Goal: Task Accomplishment & Management: Manage account settings

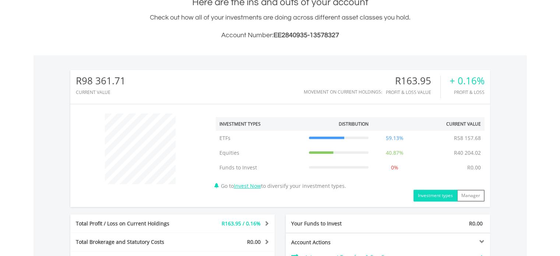
scroll to position [71, 140]
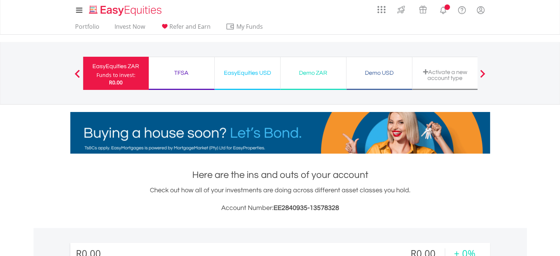
scroll to position [71, 140]
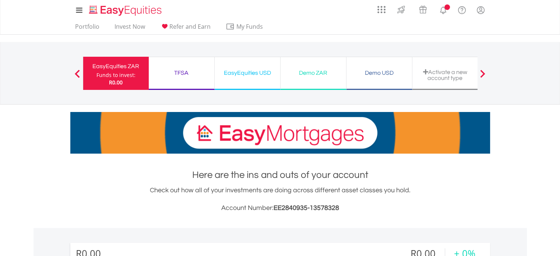
click at [322, 66] on div "Demo ZAR Funds to invest: R0.00" at bounding box center [314, 73] width 66 height 33
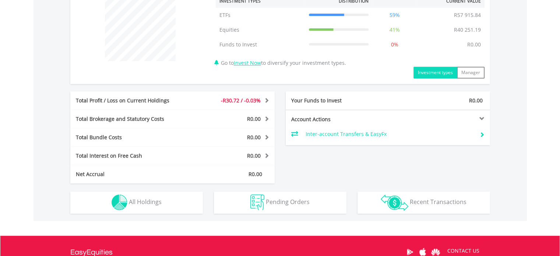
scroll to position [297, 0]
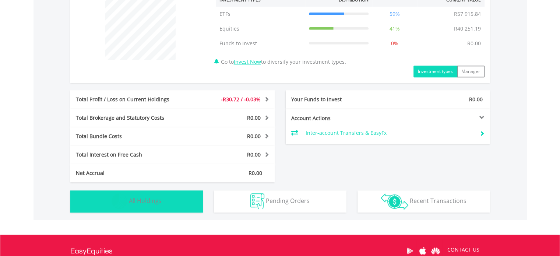
click at [142, 201] on span "All Holdings" at bounding box center [145, 201] width 33 height 8
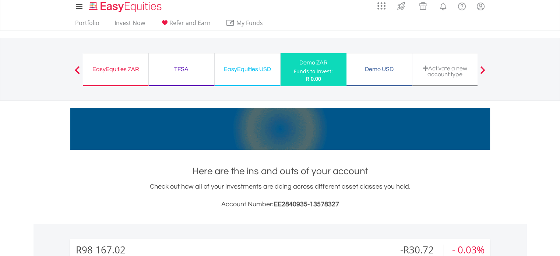
scroll to position [3, 0]
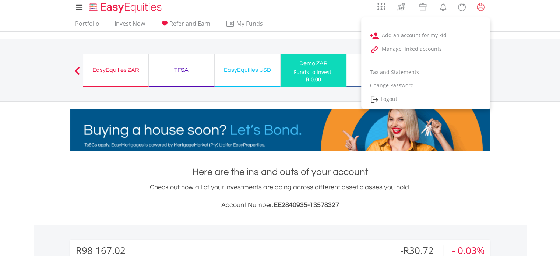
click at [483, 8] on lord-icon "My Profile" at bounding box center [480, 7] width 9 height 9
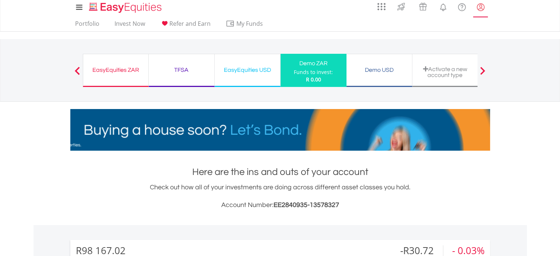
click at [479, 12] on link "My Profile" at bounding box center [481, 7] width 19 height 16
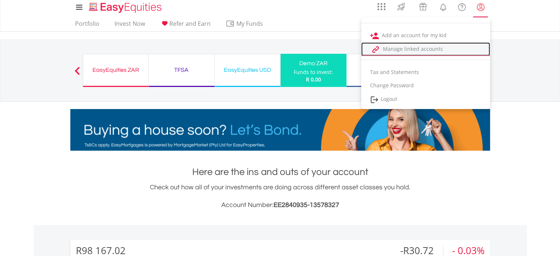
click at [430, 48] on link "Manage linked accounts" at bounding box center [425, 49] width 129 height 14
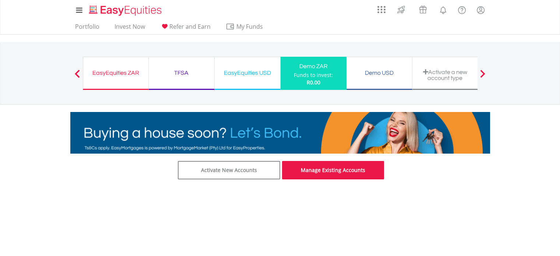
click at [326, 171] on link "Manage Existing Accounts" at bounding box center [333, 170] width 102 height 18
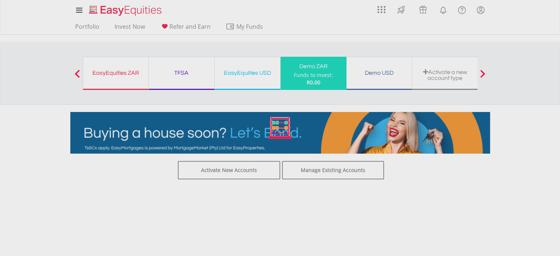
click at [240, 175] on div at bounding box center [280, 128] width 560 height 256
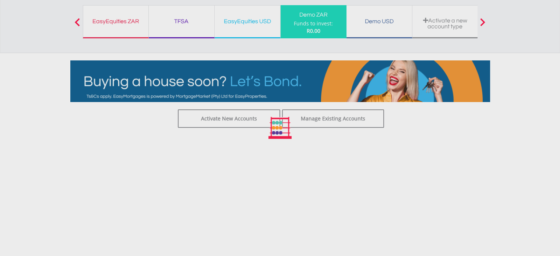
scroll to position [54, 0]
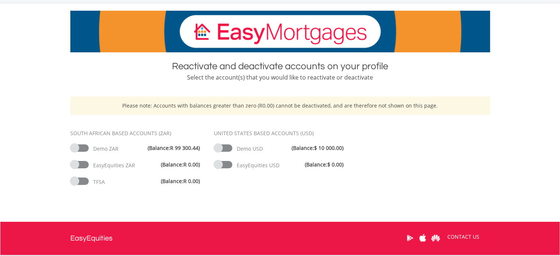
scroll to position [102, 0]
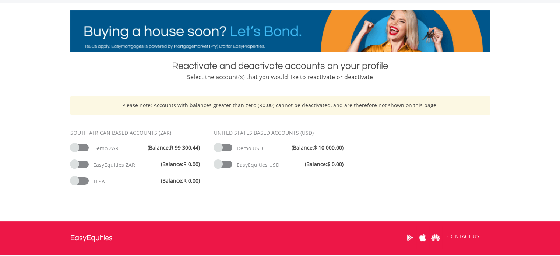
click at [85, 148] on span at bounding box center [79, 147] width 18 height 7
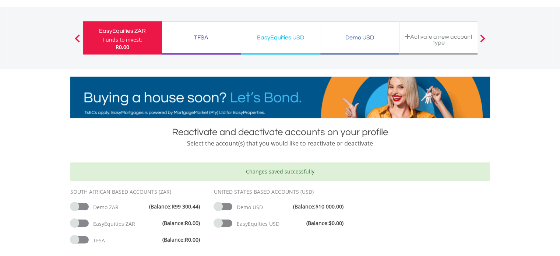
scroll to position [46, 0]
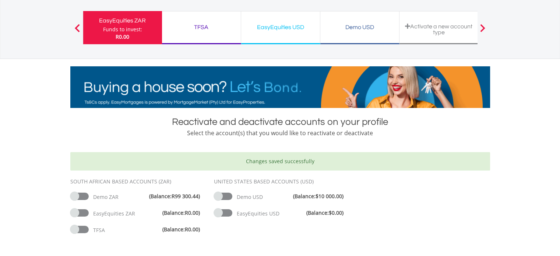
click at [83, 197] on span at bounding box center [79, 196] width 18 height 7
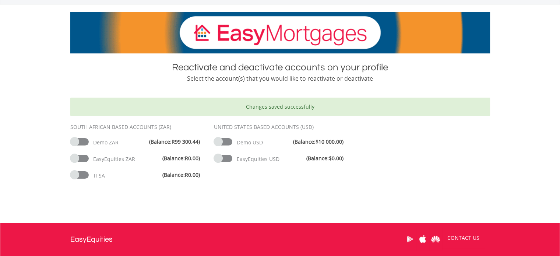
scroll to position [100, 0]
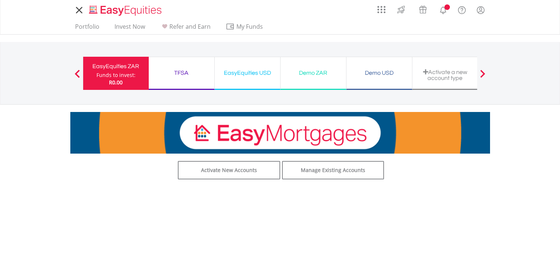
scroll to position [54, 0]
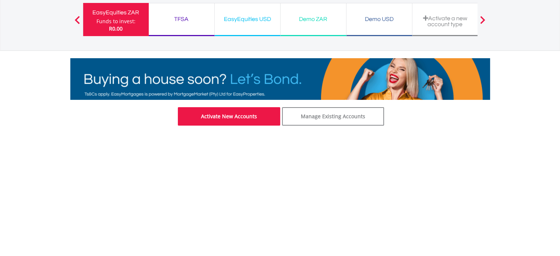
click at [212, 119] on link "Activate New Accounts" at bounding box center [229, 116] width 102 height 18
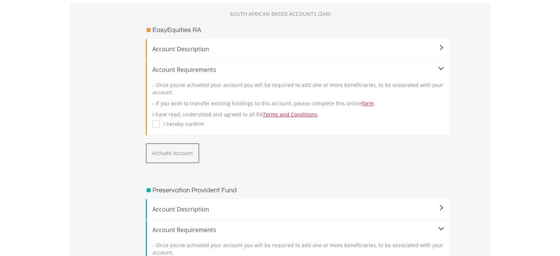
scroll to position [75, 0]
